Goal: Check status

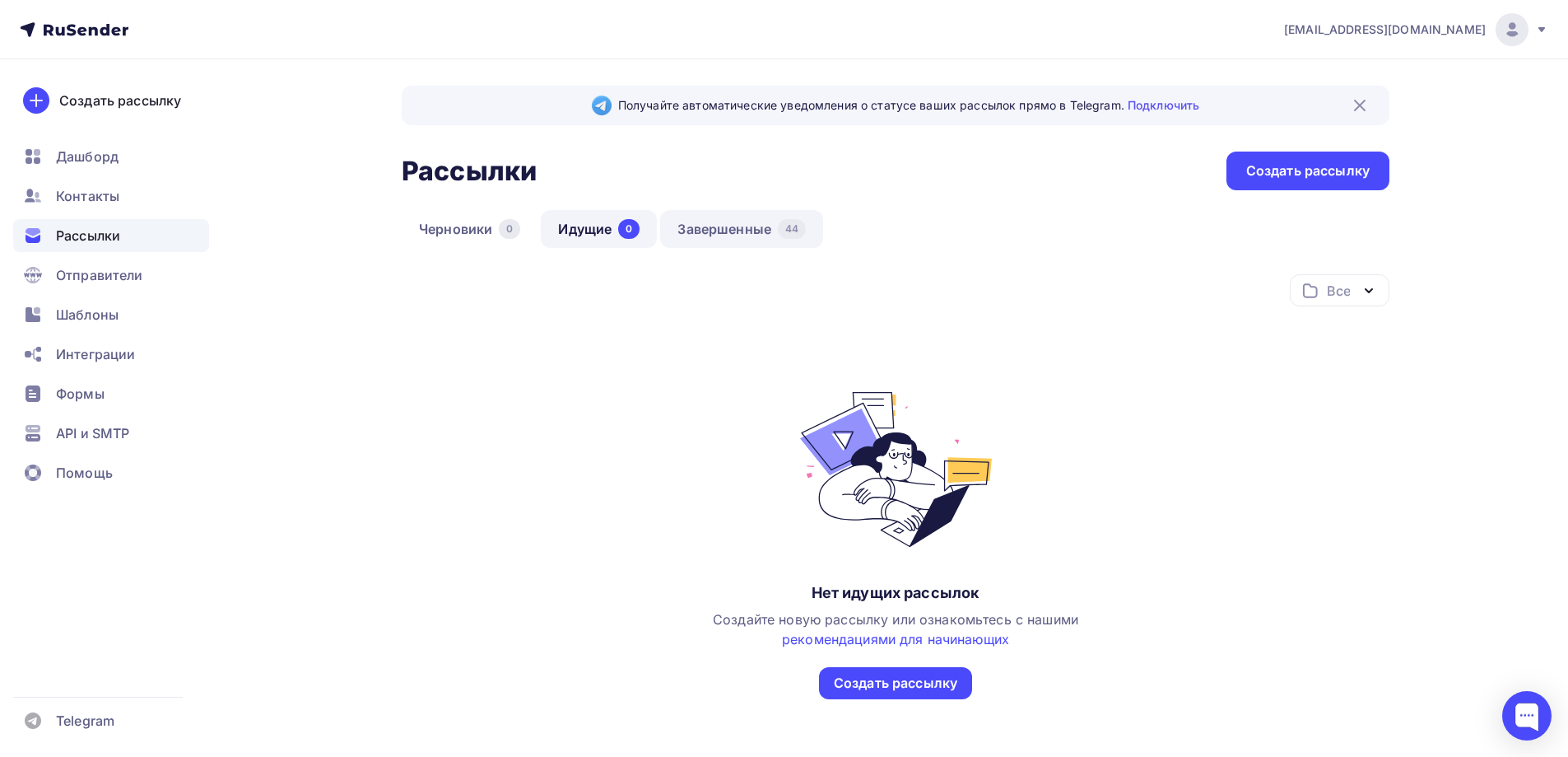
click at [749, 225] on link "Завершенные 44" at bounding box center [742, 228] width 163 height 38
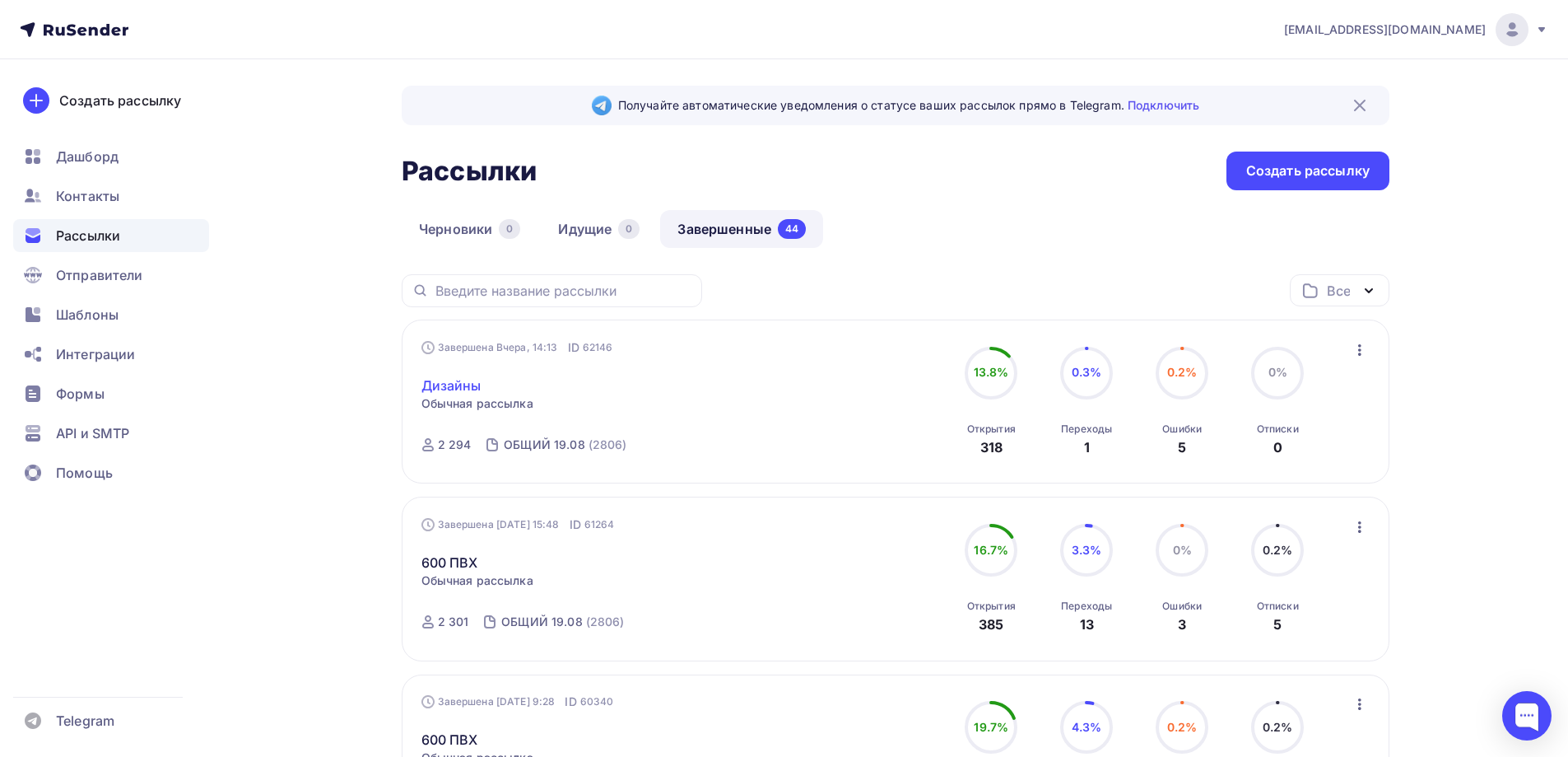
click at [456, 381] on link "Дизайны" at bounding box center [451, 386] width 60 height 20
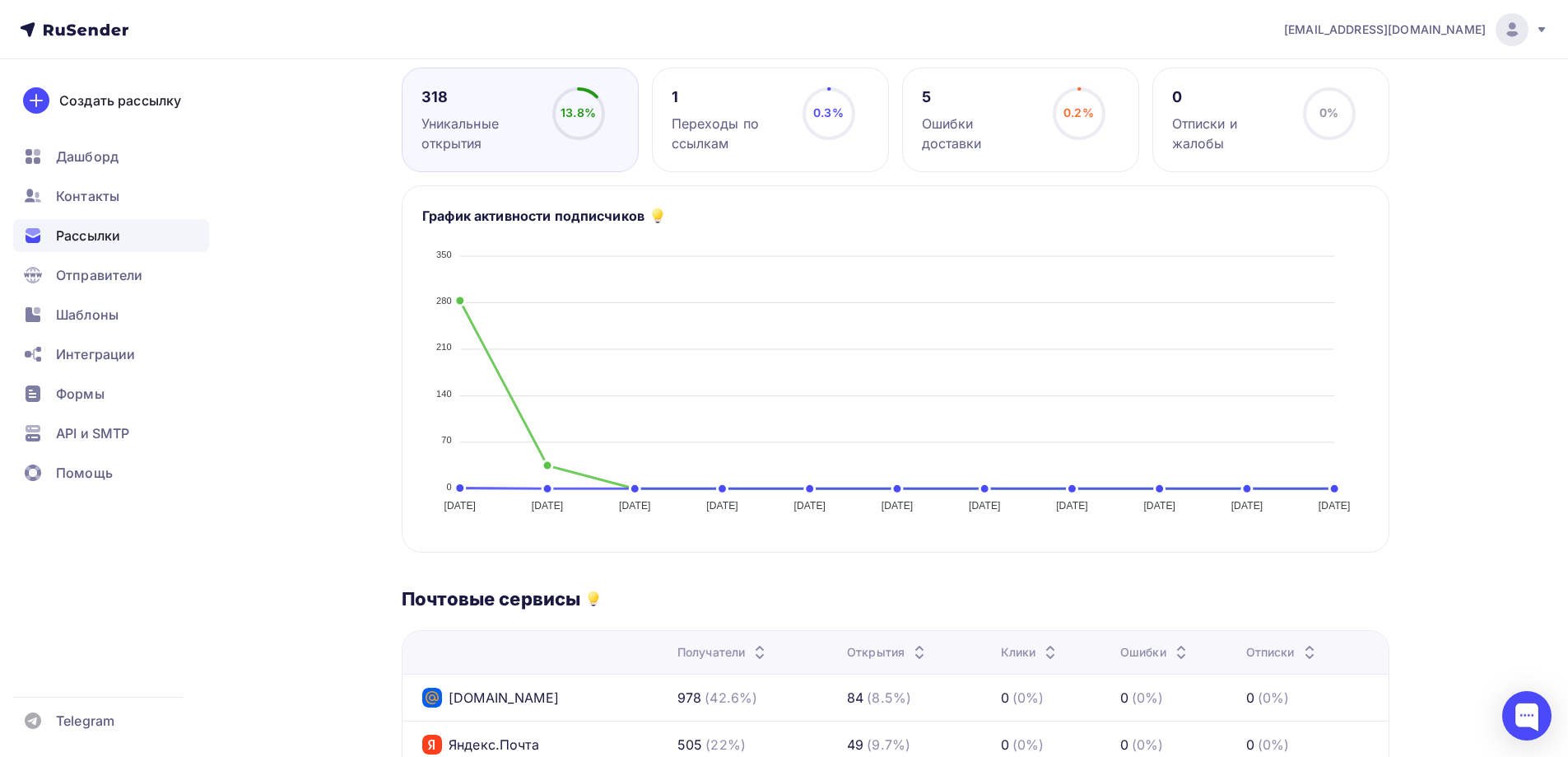
scroll to position [165, 0]
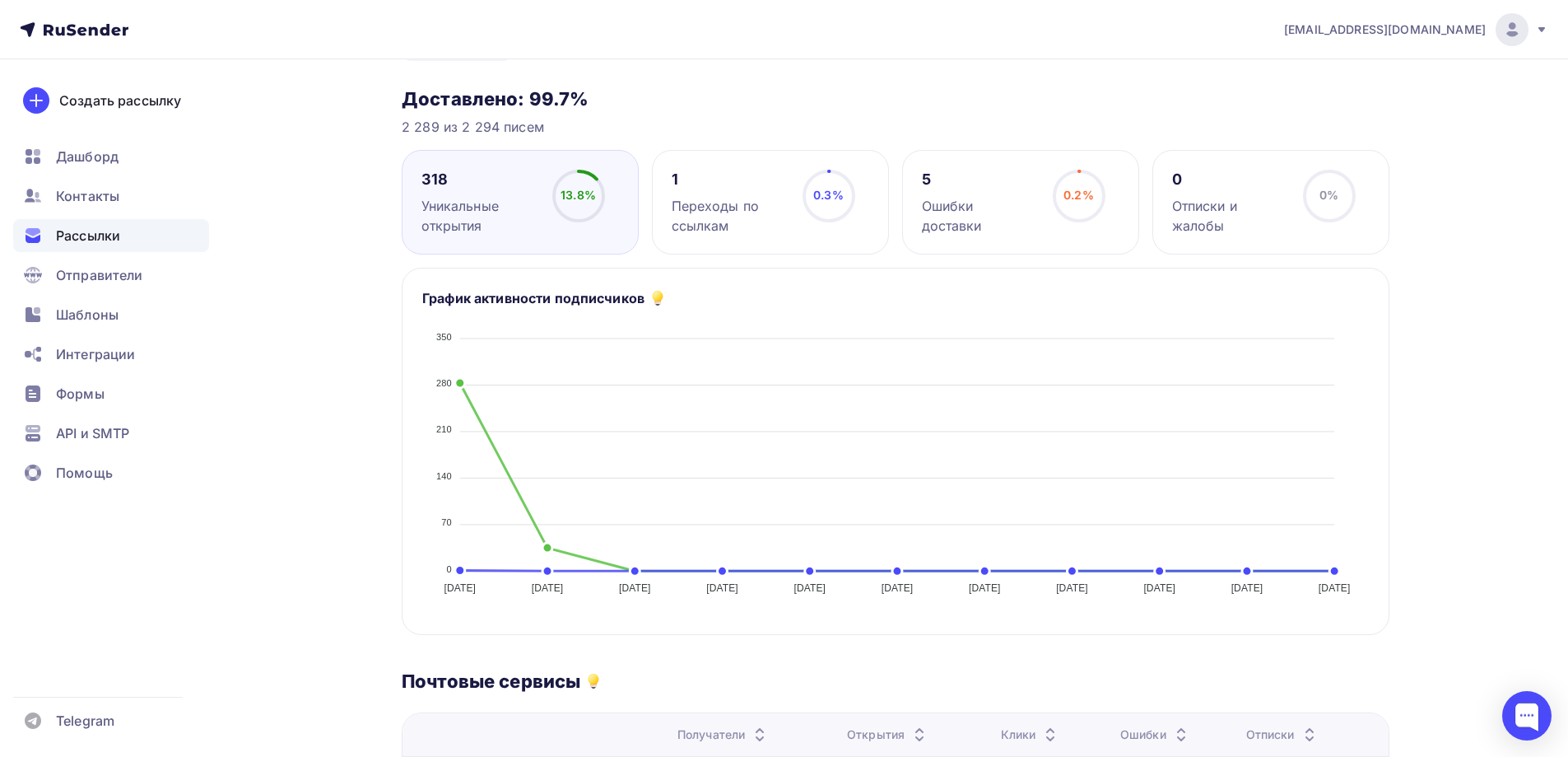
click at [86, 233] on span "Рассылки" at bounding box center [88, 235] width 64 height 20
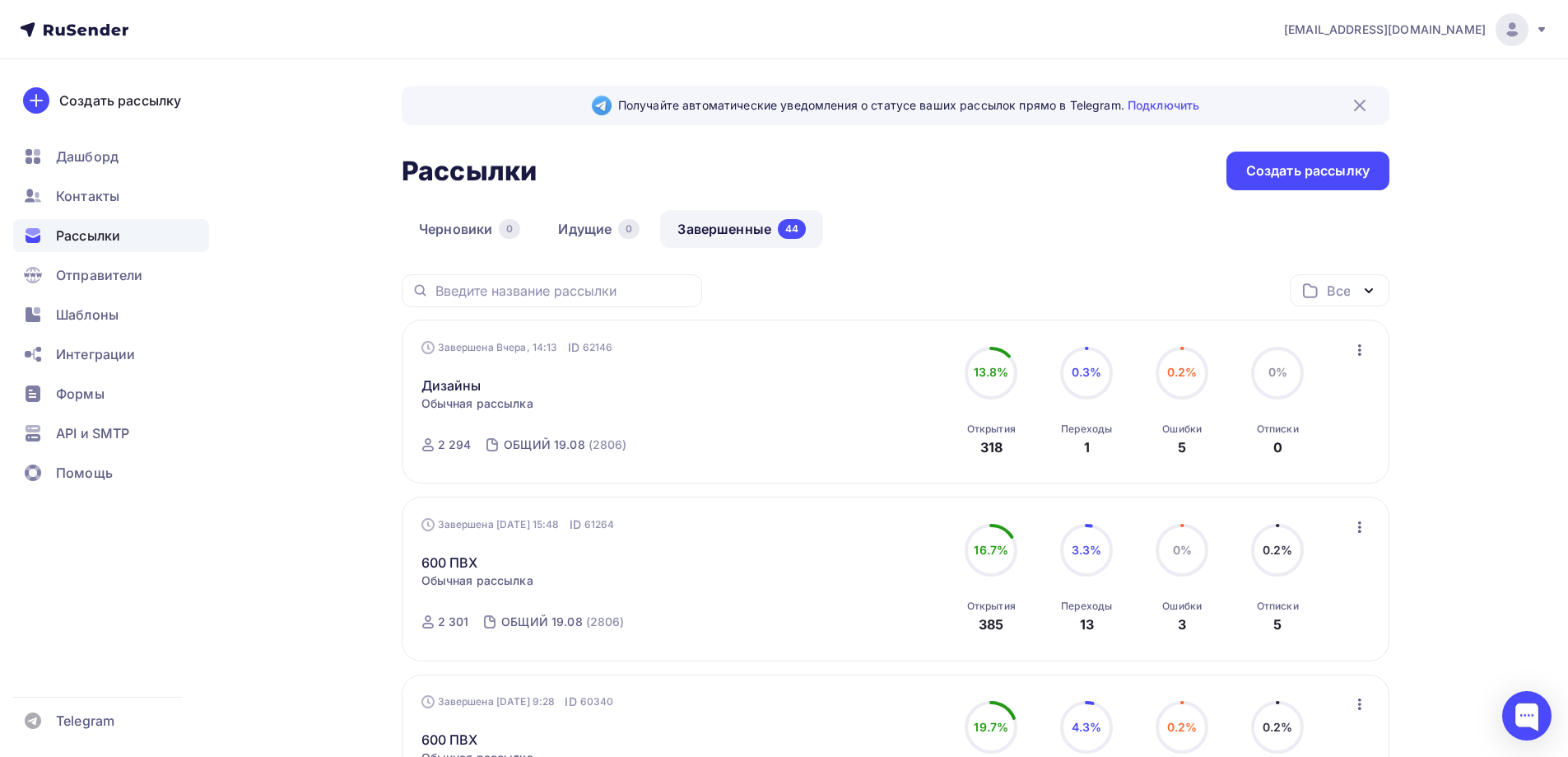
click at [636, 396] on div "Завершена Вчера, 14:13 ID 62146 Дизайны Статистика Обзор рассылки Копировать в …" at bounding box center [609, 401] width 376 height 126
click at [1356, 345] on icon "button" at bounding box center [1360, 350] width 20 height 20
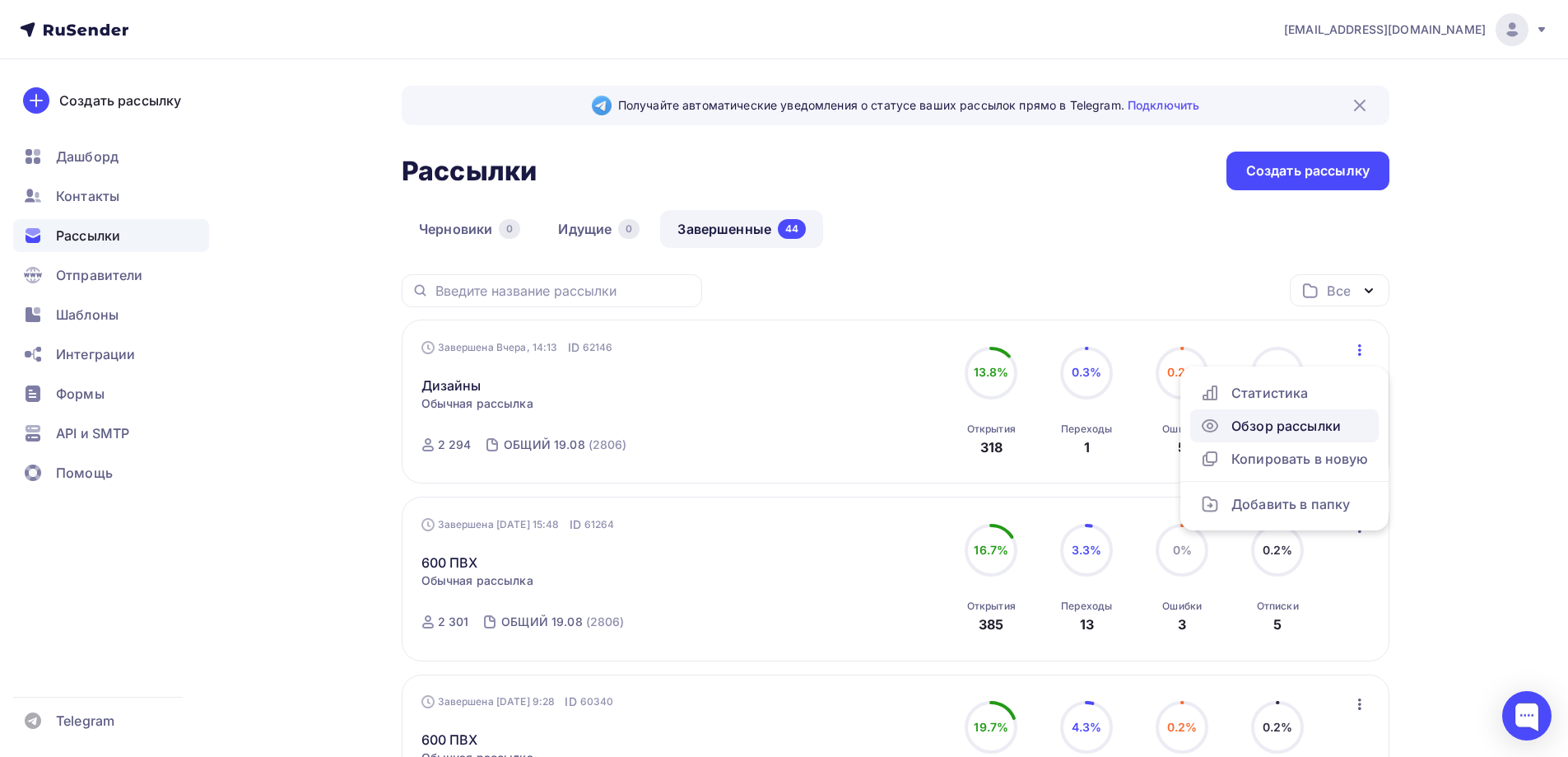
click at [1299, 429] on div "Обзор рассылки" at bounding box center [1284, 426] width 169 height 20
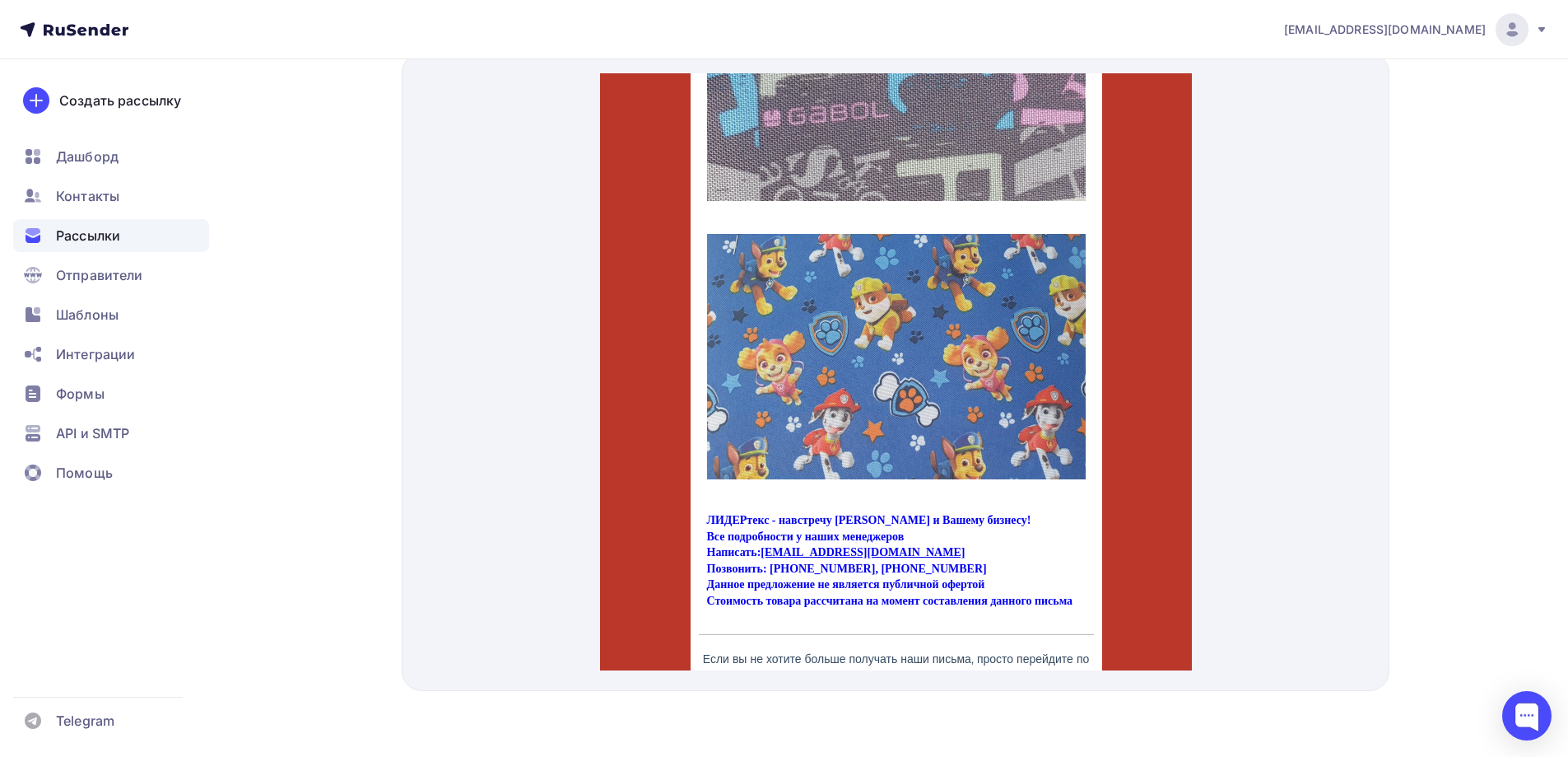
scroll to position [11032, 0]
